Goal: Task Accomplishment & Management: Use online tool/utility

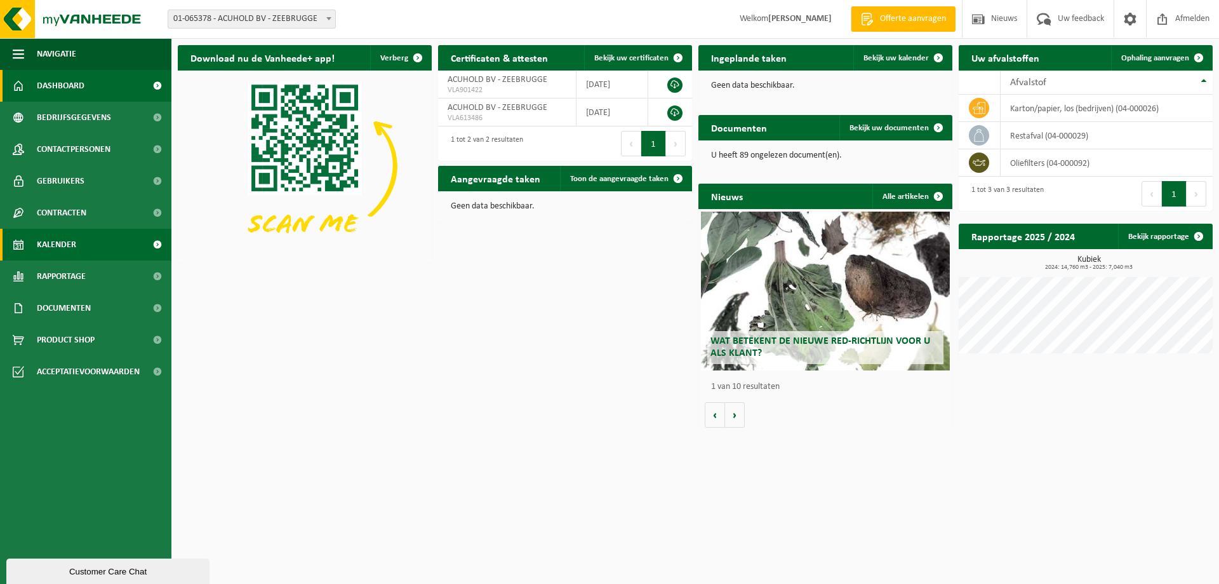
click at [55, 237] on span "Kalender" at bounding box center [56, 245] width 39 height 32
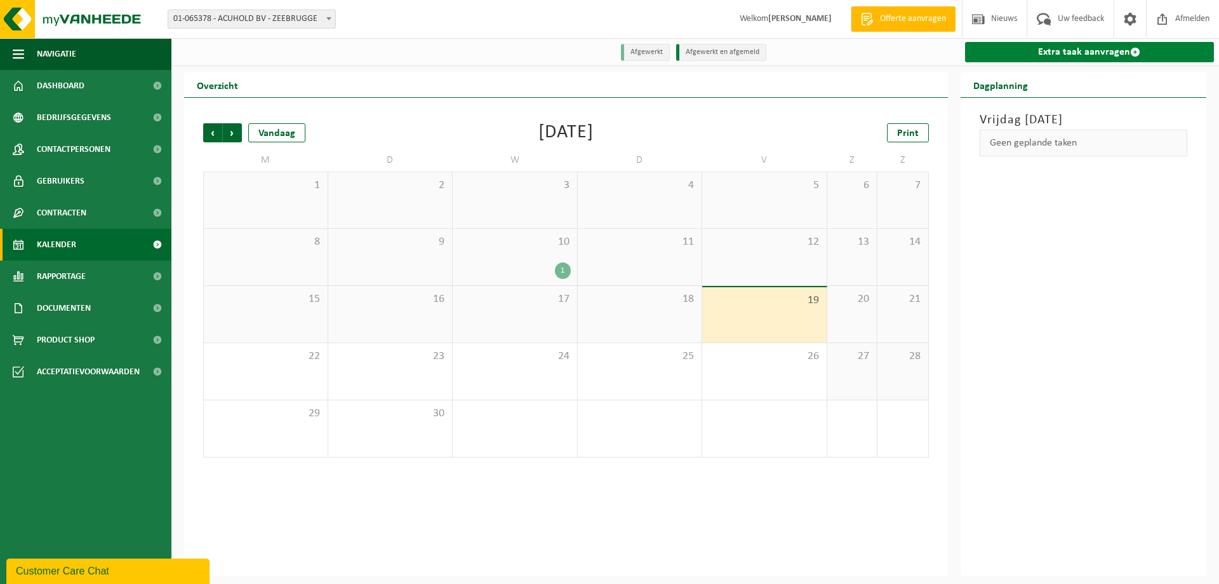
drag, startPoint x: 1087, startPoint y: 53, endPoint x: 1054, endPoint y: 53, distance: 33.0
click at [1088, 53] on link "Extra taak aanvragen" at bounding box center [1090, 52] width 250 height 20
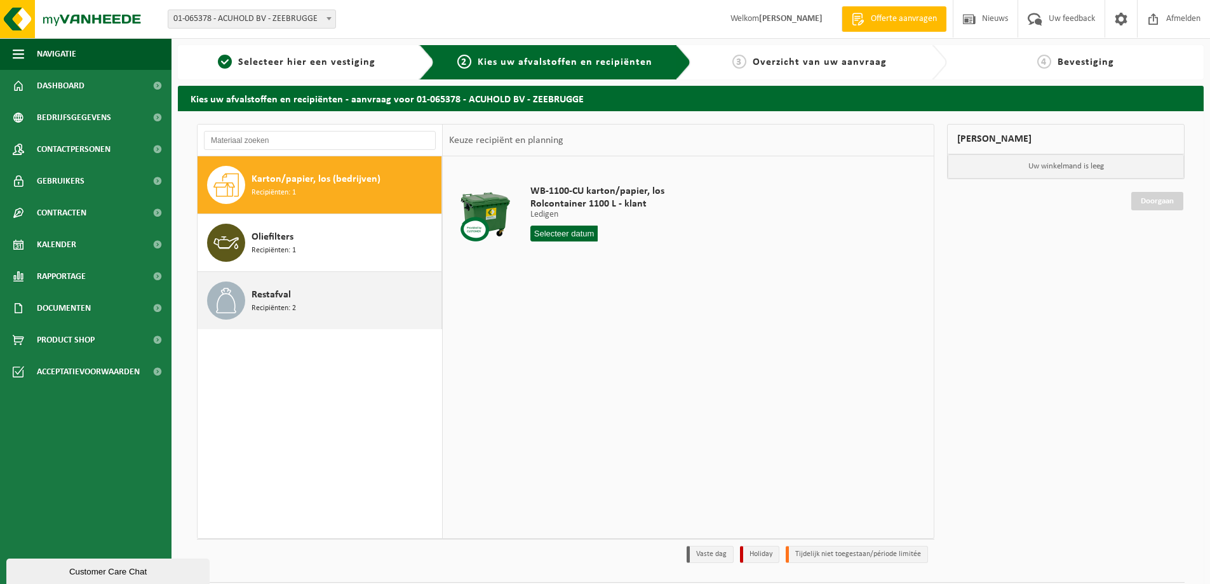
click at [264, 302] on span "Recipiënten: 2" at bounding box center [274, 308] width 44 height 12
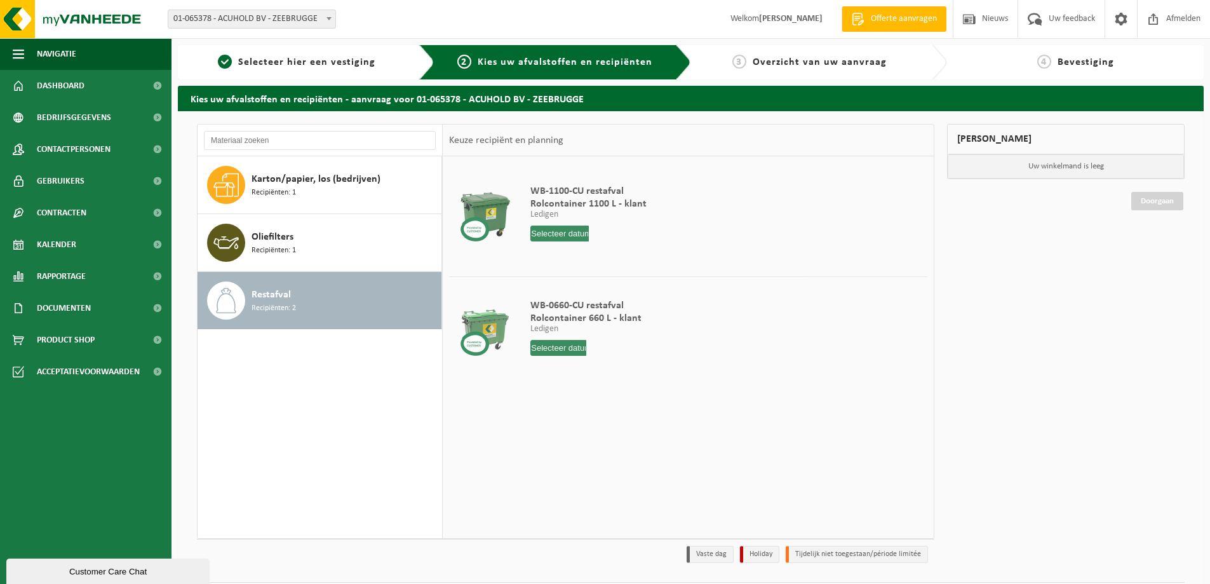
click at [566, 227] on input "text" at bounding box center [559, 233] width 58 height 16
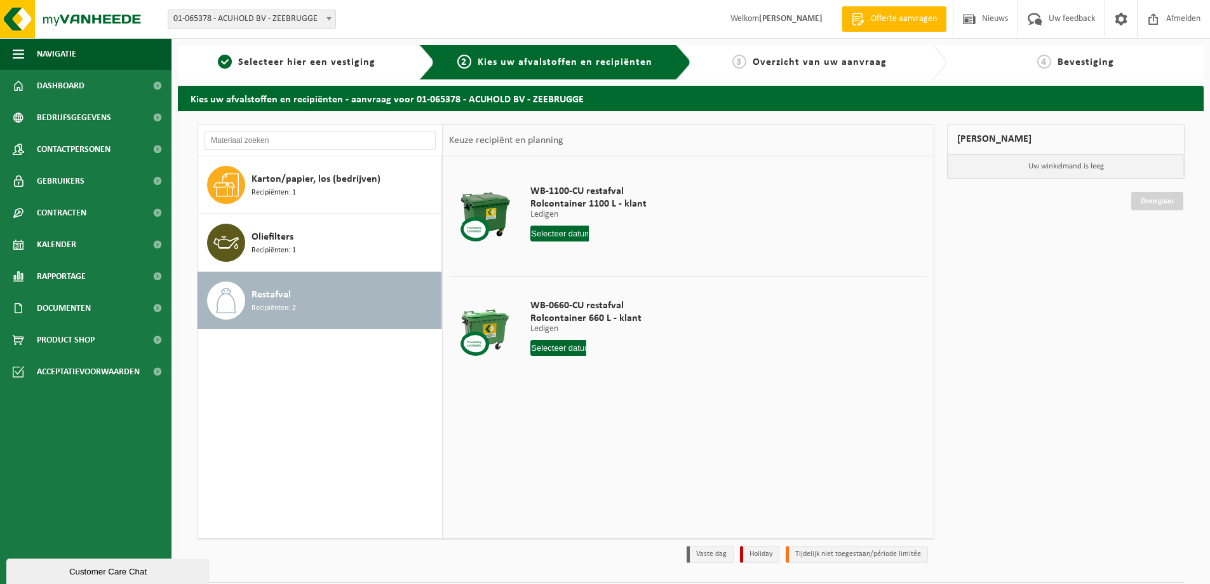
click at [559, 237] on input "text" at bounding box center [559, 233] width 58 height 16
click at [543, 234] on input "text" at bounding box center [559, 233] width 58 height 16
click at [559, 235] on input "text" at bounding box center [559, 233] width 58 height 16
click at [556, 229] on input "text" at bounding box center [559, 233] width 58 height 16
click at [532, 205] on span "Rolcontainer 1100 L - klant" at bounding box center [588, 204] width 116 height 13
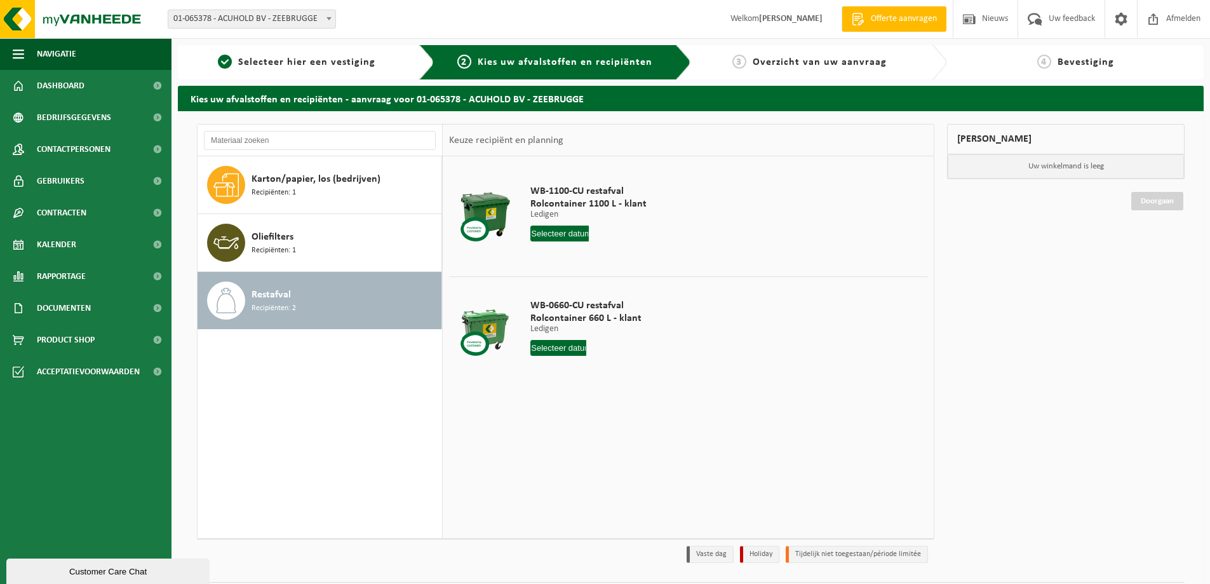
click at [488, 207] on div at bounding box center [484, 216] width 65 height 51
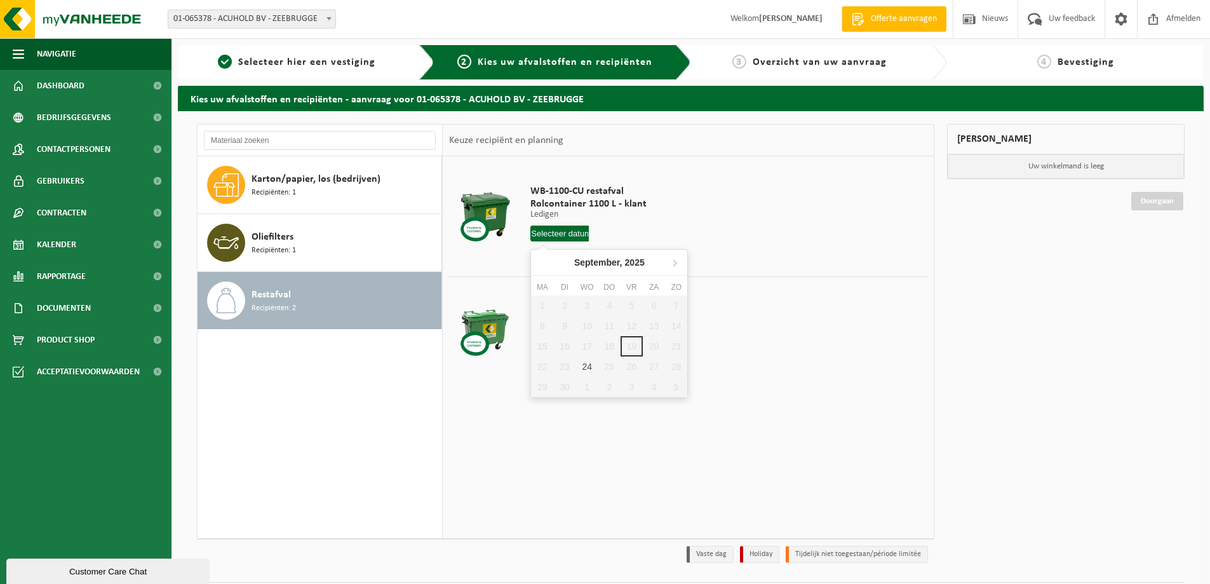
click at [552, 236] on input "text" at bounding box center [559, 233] width 58 height 16
click at [588, 368] on div "24" at bounding box center [587, 366] width 22 height 20
type input "Van 2025-09-24"
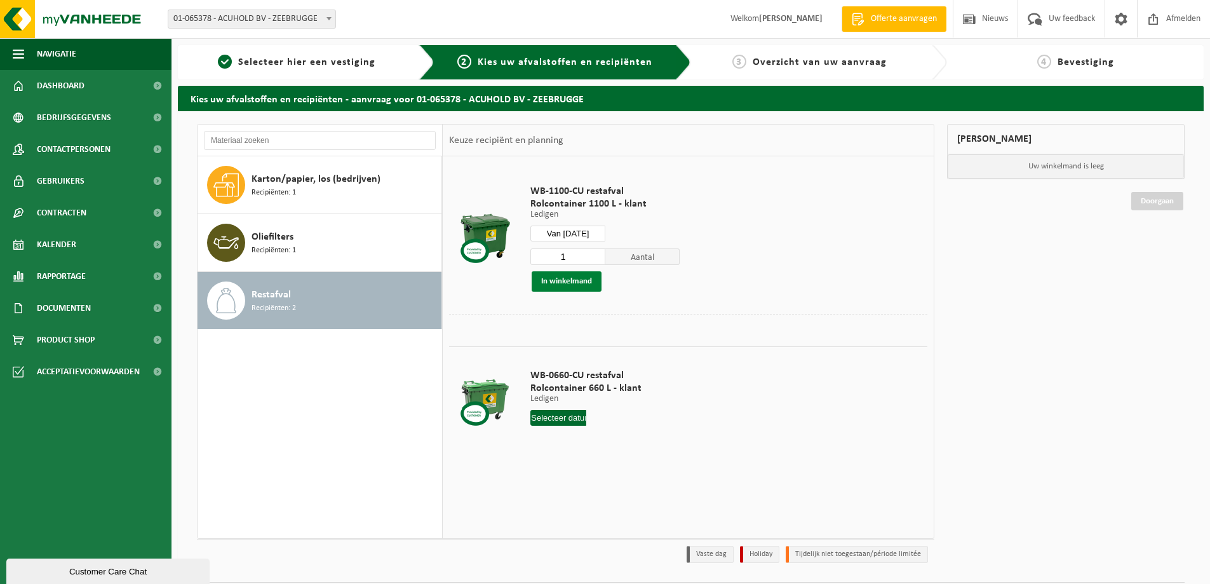
click at [568, 278] on button "In winkelmand" at bounding box center [567, 281] width 70 height 20
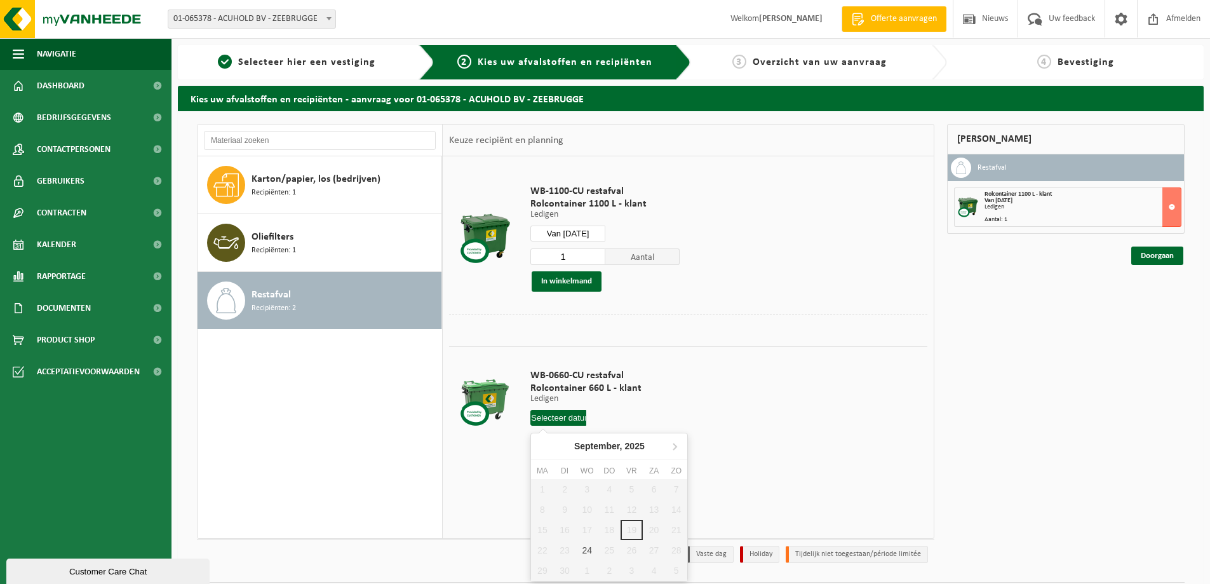
click at [556, 417] on input "text" at bounding box center [558, 418] width 56 height 16
click at [588, 553] on div "24" at bounding box center [587, 550] width 22 height 20
type input "Van 2025-09-24"
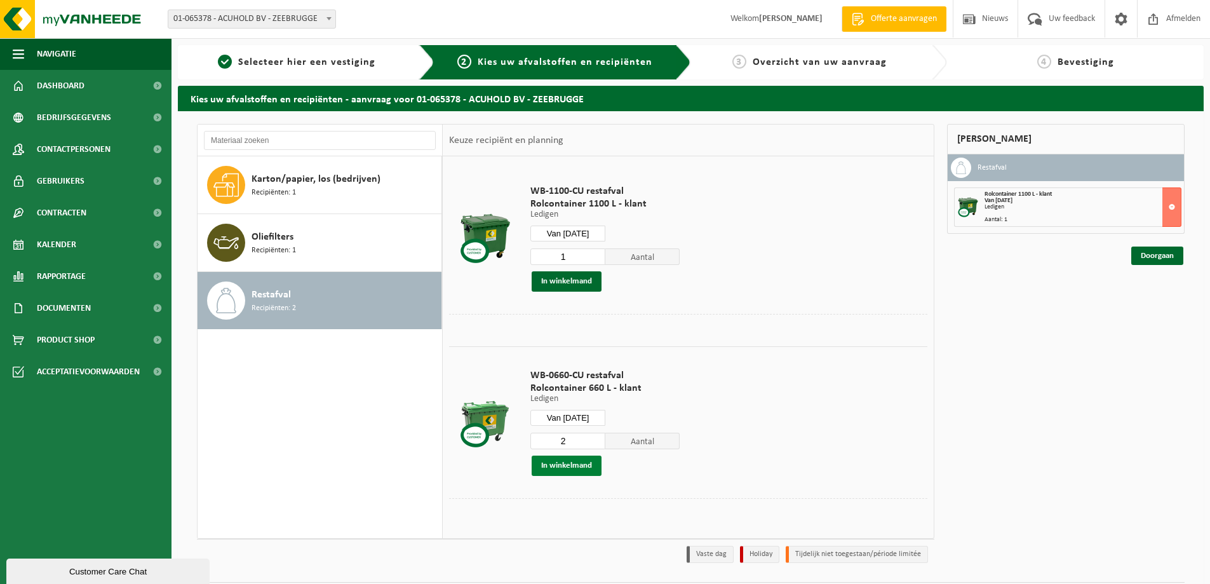
click at [547, 460] on button "In winkelmand" at bounding box center [567, 465] width 70 height 20
click at [1159, 302] on link "Doorgaan" at bounding box center [1157, 301] width 52 height 18
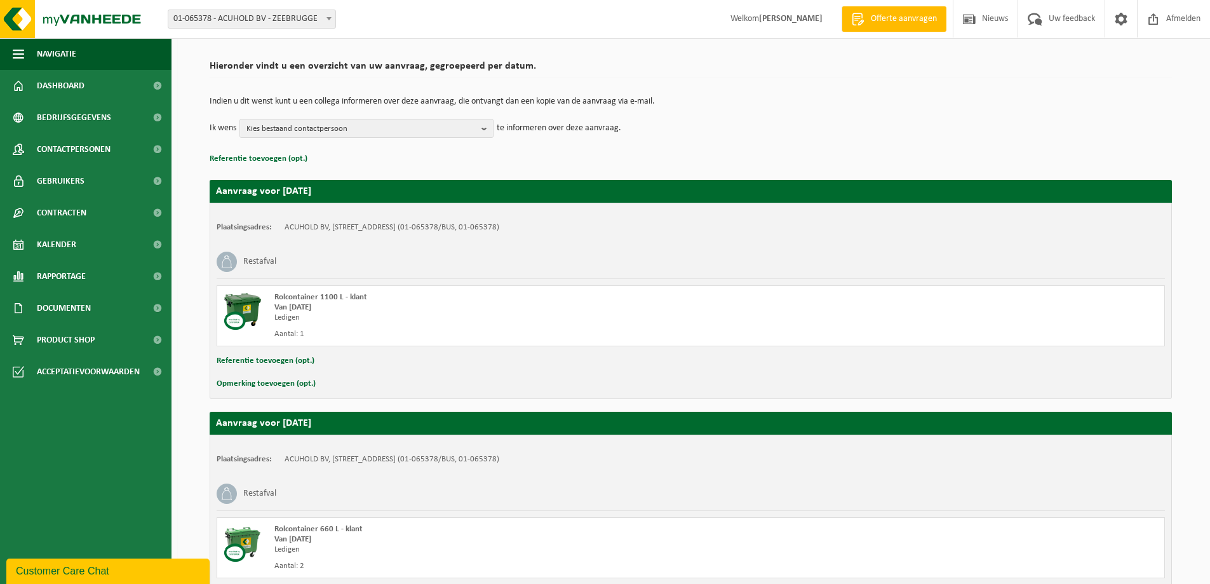
scroll to position [193, 0]
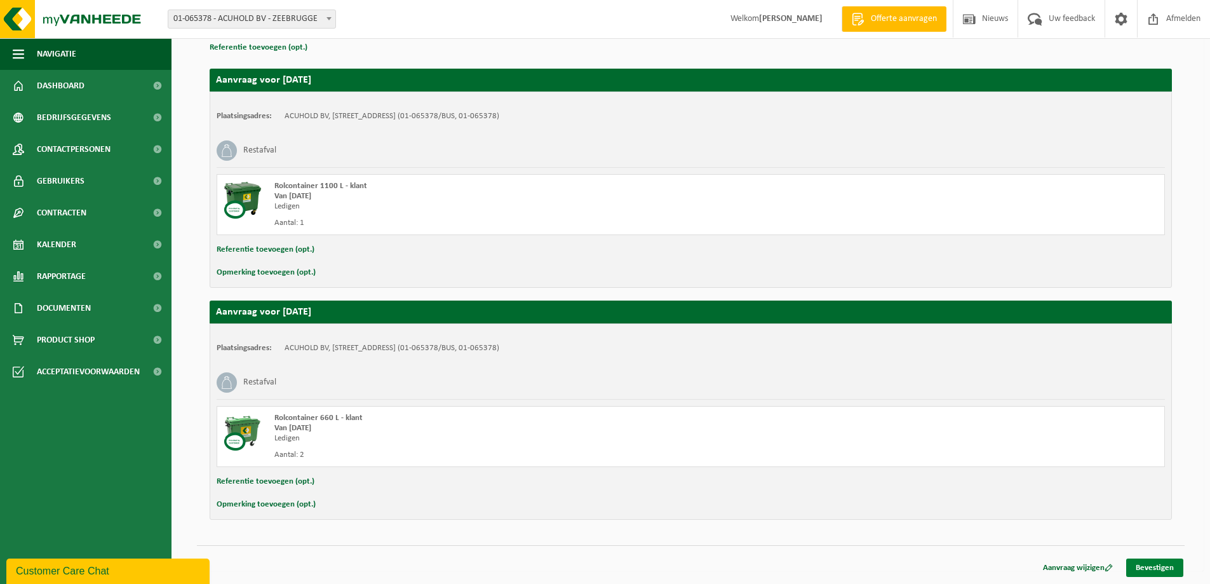
click at [1151, 568] on link "Bevestigen" at bounding box center [1154, 567] width 57 height 18
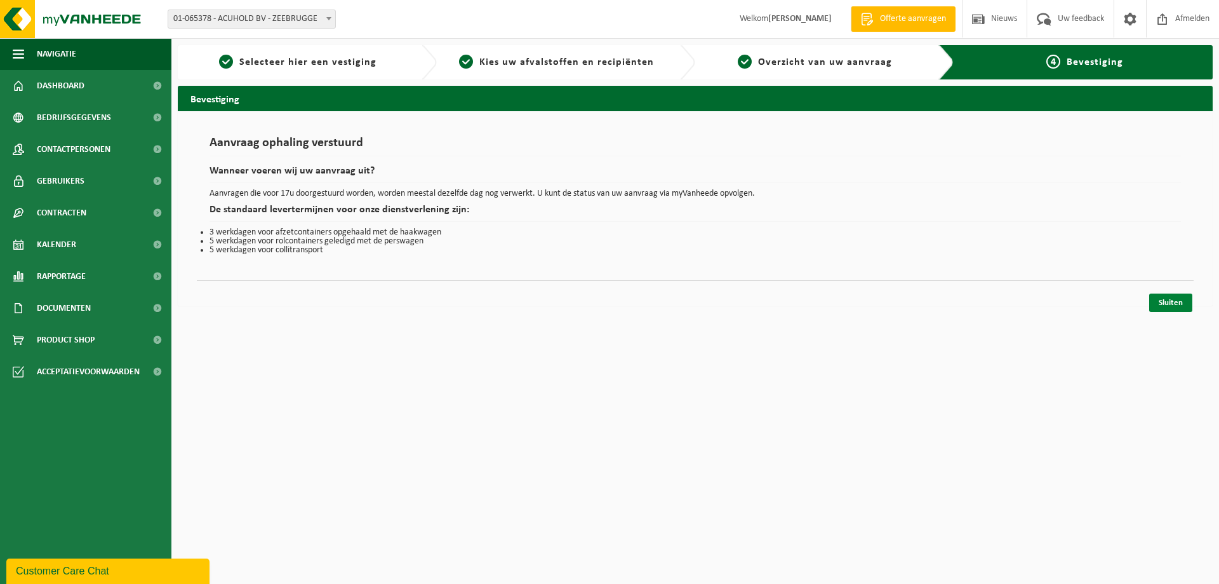
click at [1172, 303] on link "Sluiten" at bounding box center [1171, 302] width 43 height 18
